Goal: Use online tool/utility: Utilize a website feature to perform a specific function

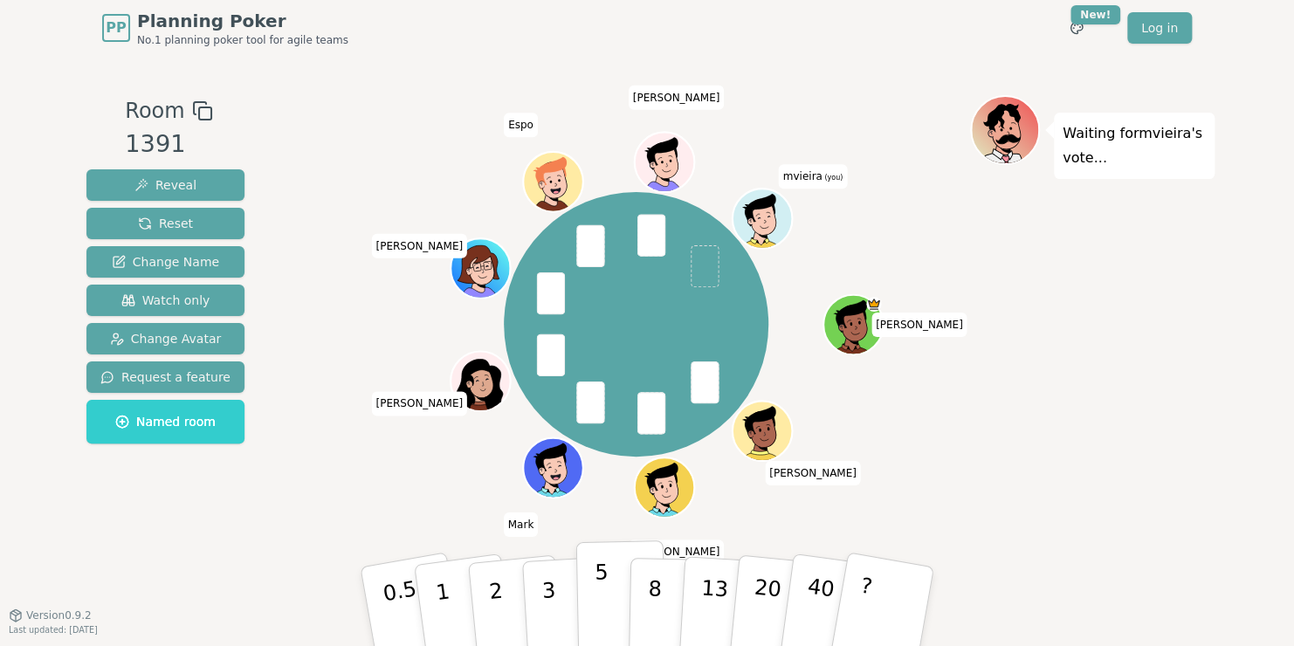
click at [592, 597] on button "5" at bounding box center [621, 606] width 90 height 133
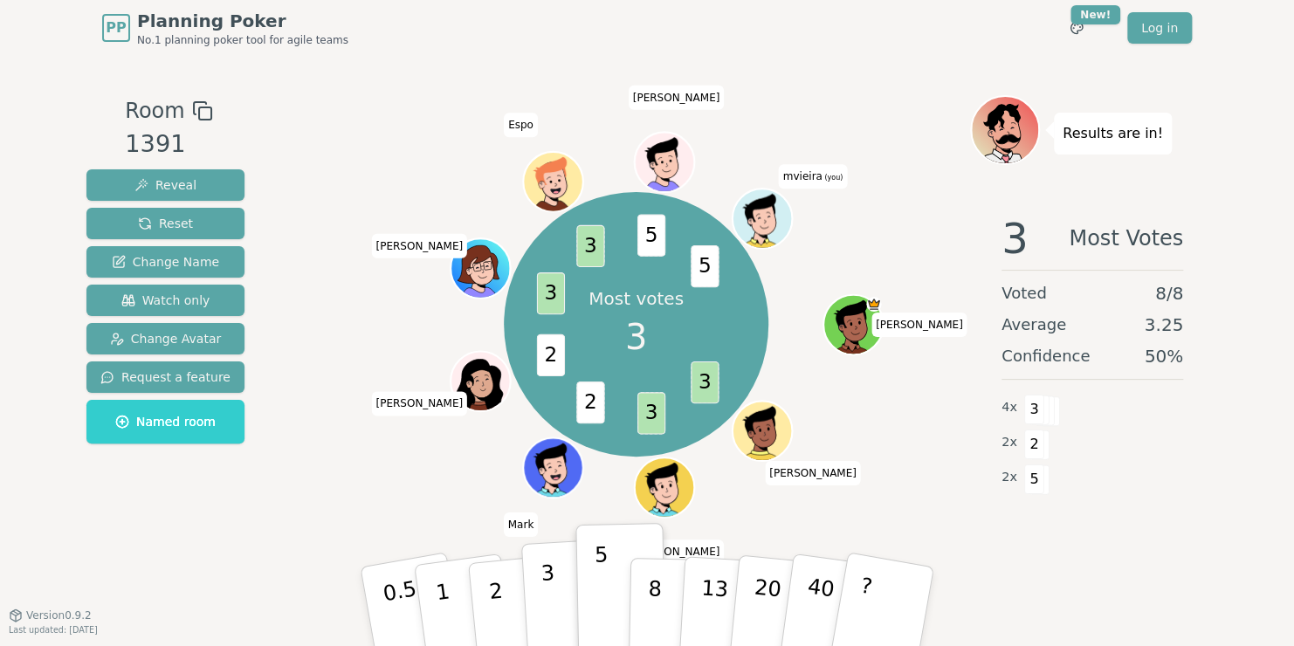
click at [553, 608] on p "3" at bounding box center [549, 607] width 19 height 95
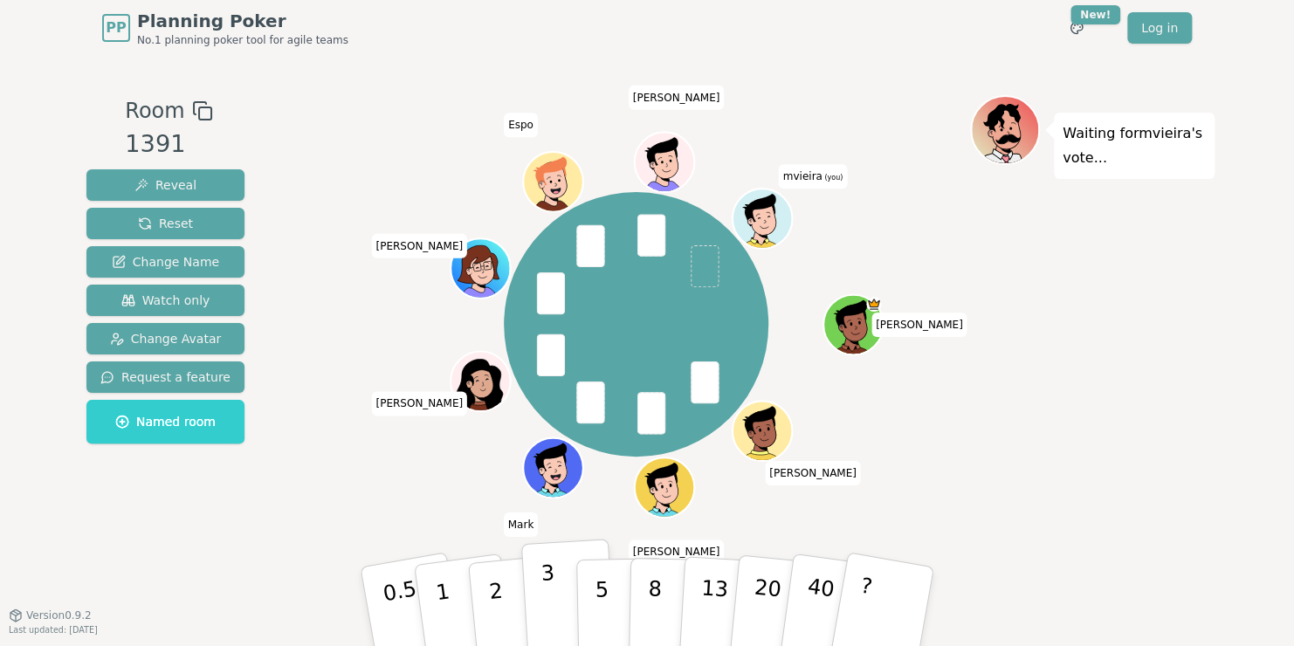
click at [561, 608] on button "3" at bounding box center [568, 607] width 95 height 136
click at [560, 626] on button "3" at bounding box center [568, 607] width 95 height 136
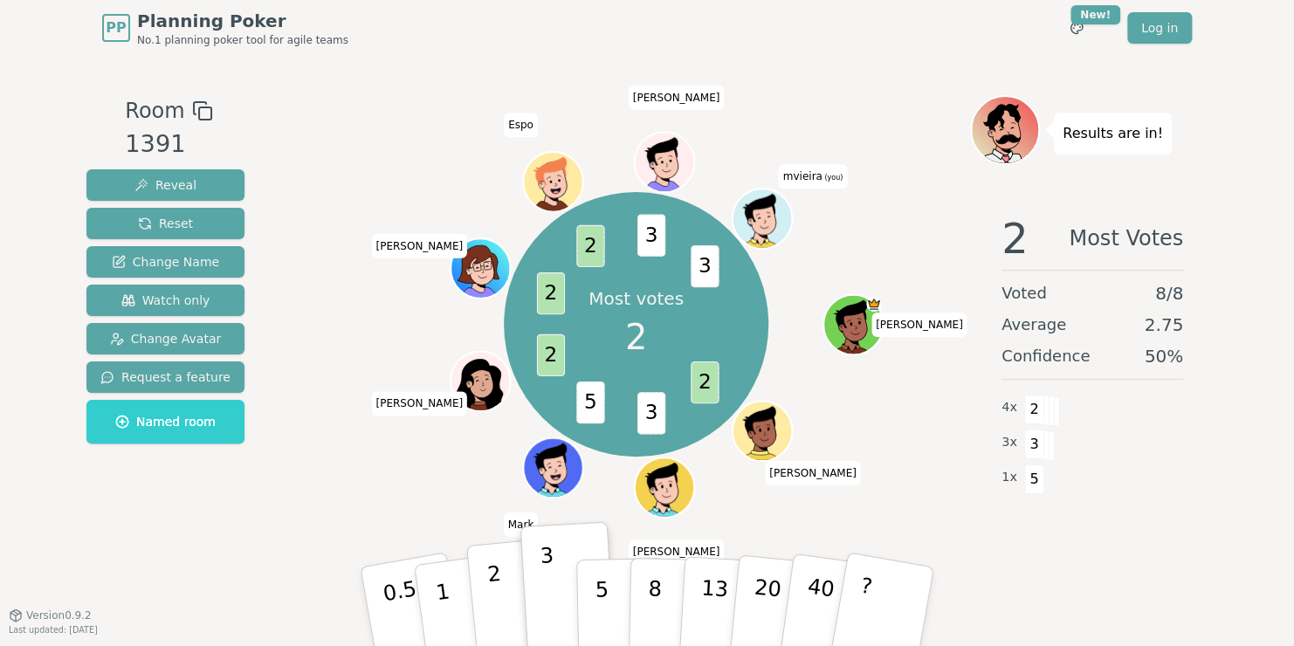
click at [499, 612] on p "2" at bounding box center [497, 608] width 23 height 95
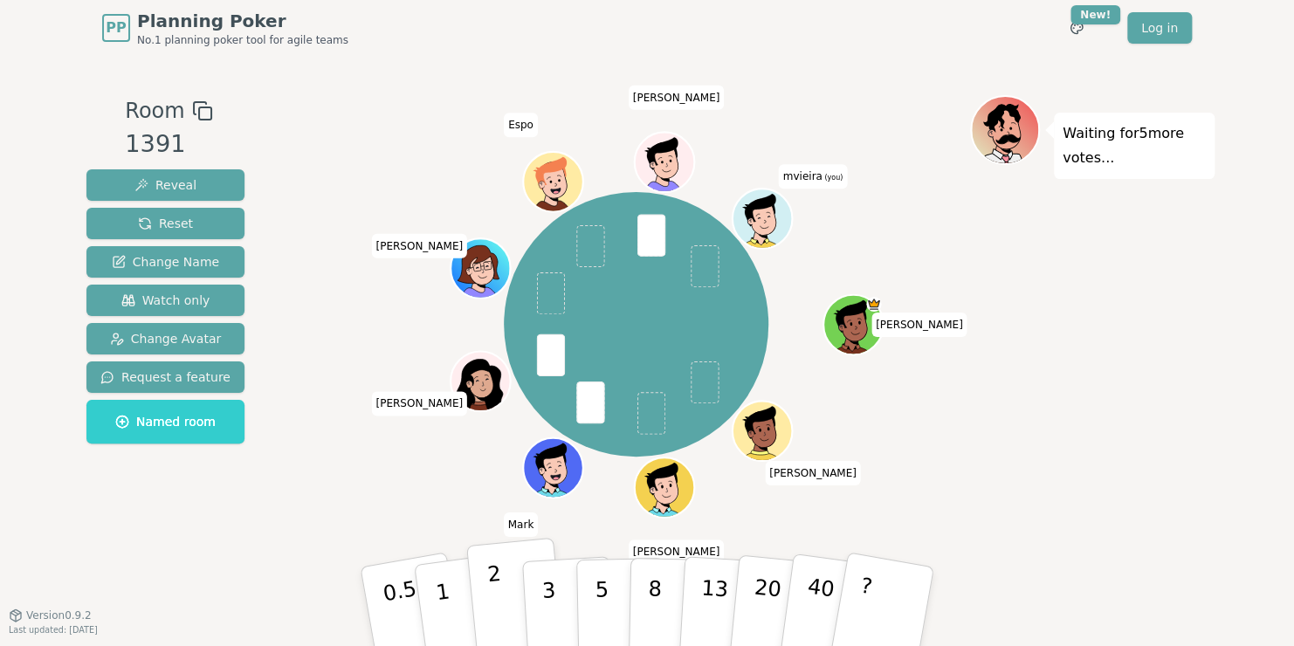
click at [519, 622] on button "2" at bounding box center [516, 607] width 100 height 139
click at [563, 619] on button "3" at bounding box center [568, 607] width 95 height 136
click at [551, 625] on p "3" at bounding box center [549, 607] width 19 height 95
click at [595, 607] on p "5" at bounding box center [602, 607] width 15 height 94
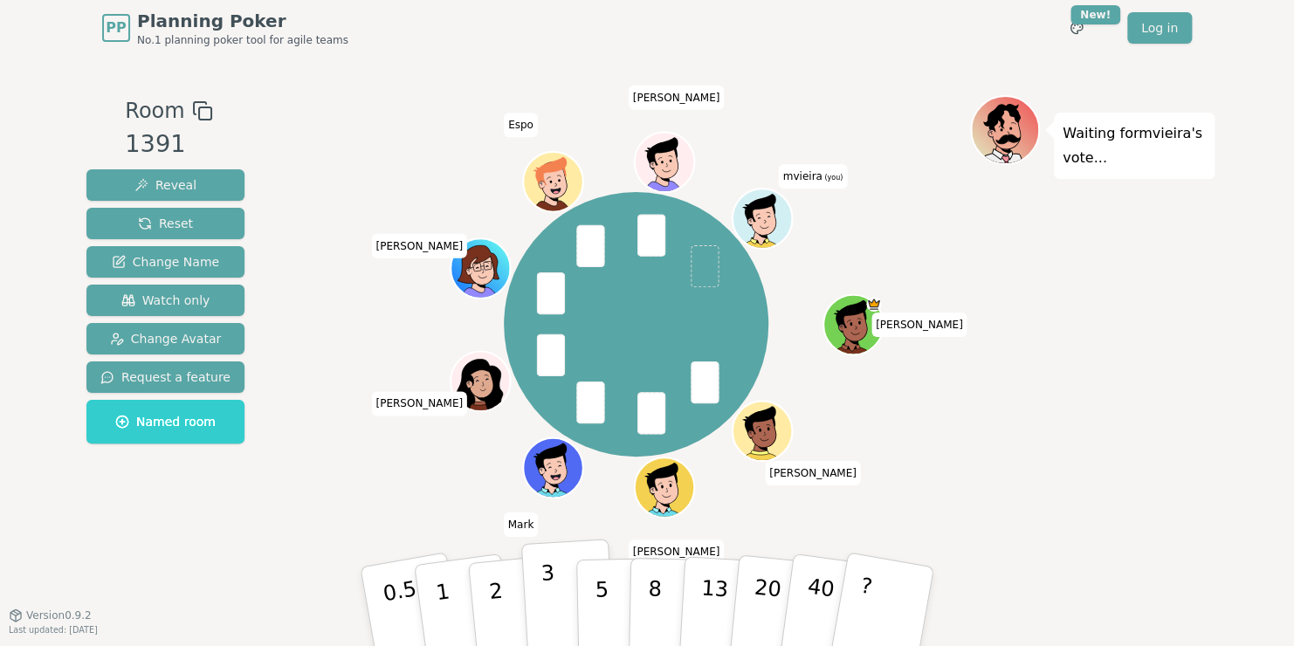
click at [545, 608] on p "3" at bounding box center [549, 607] width 19 height 95
click at [553, 584] on button "3" at bounding box center [568, 607] width 95 height 136
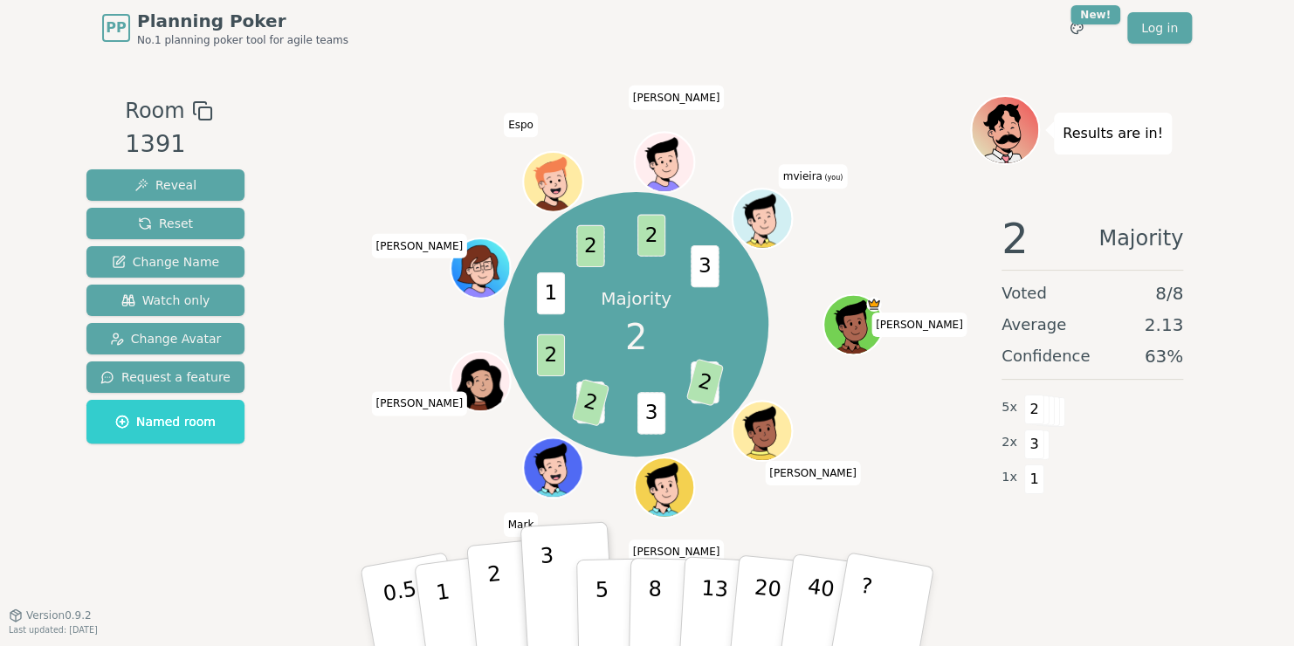
click at [498, 629] on p "2" at bounding box center [497, 608] width 23 height 95
